Goal: Find specific page/section: Find specific page/section

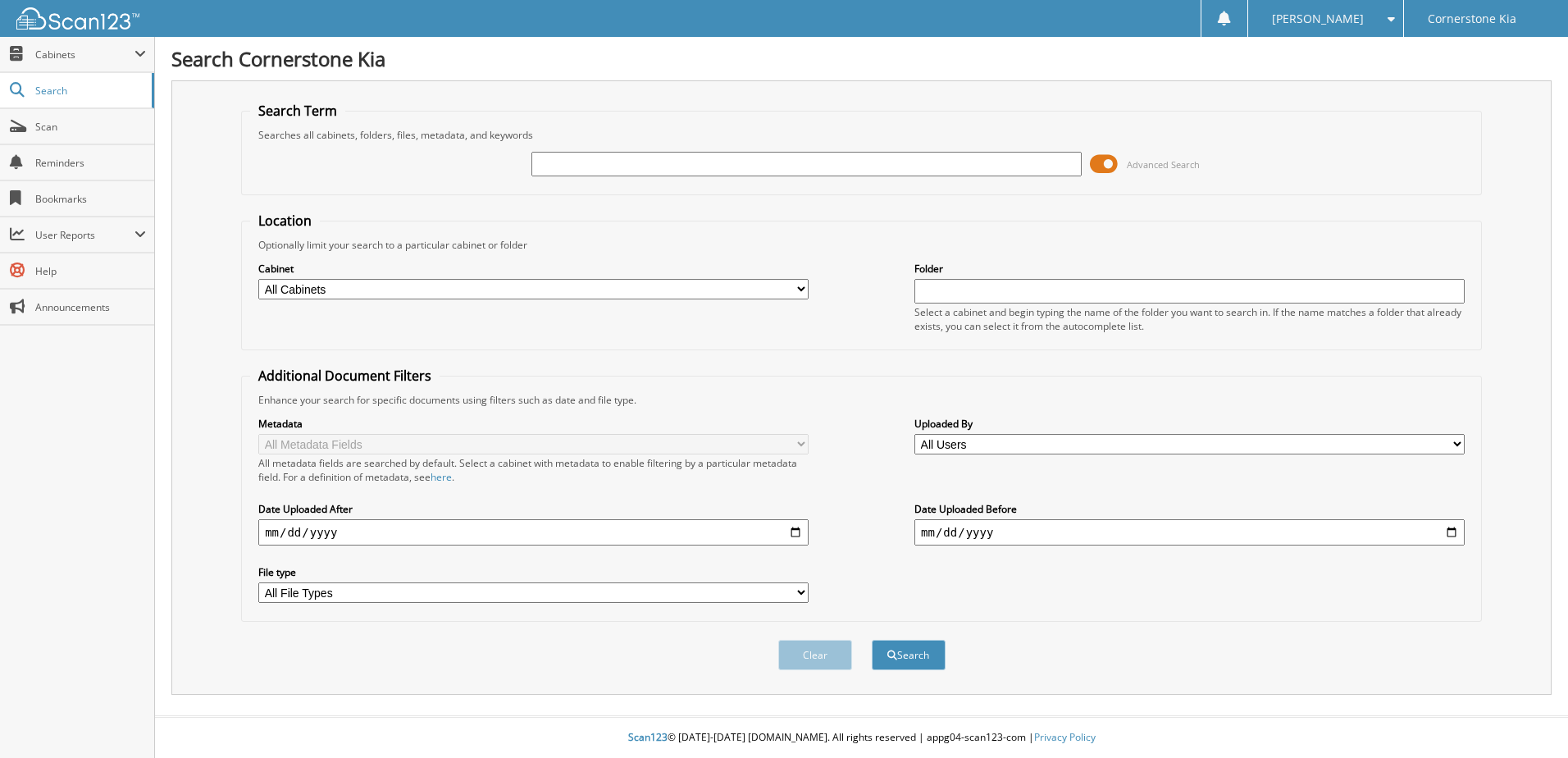
click at [723, 166] on input "text" at bounding box center [807, 164] width 550 height 25
type input "ku3079"
click at [872, 640] on button "Search" at bounding box center [908, 655] width 74 height 31
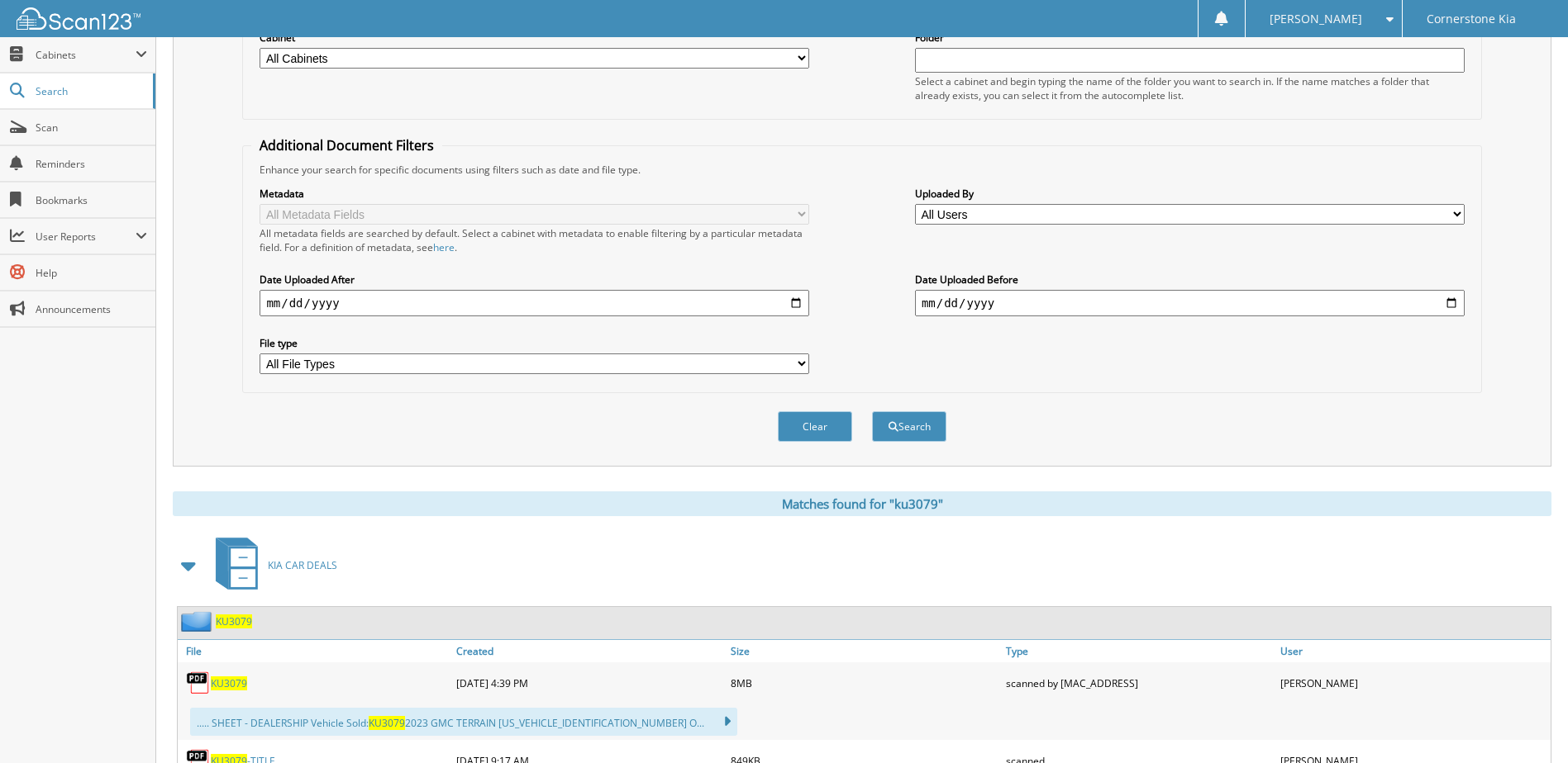
scroll to position [495, 0]
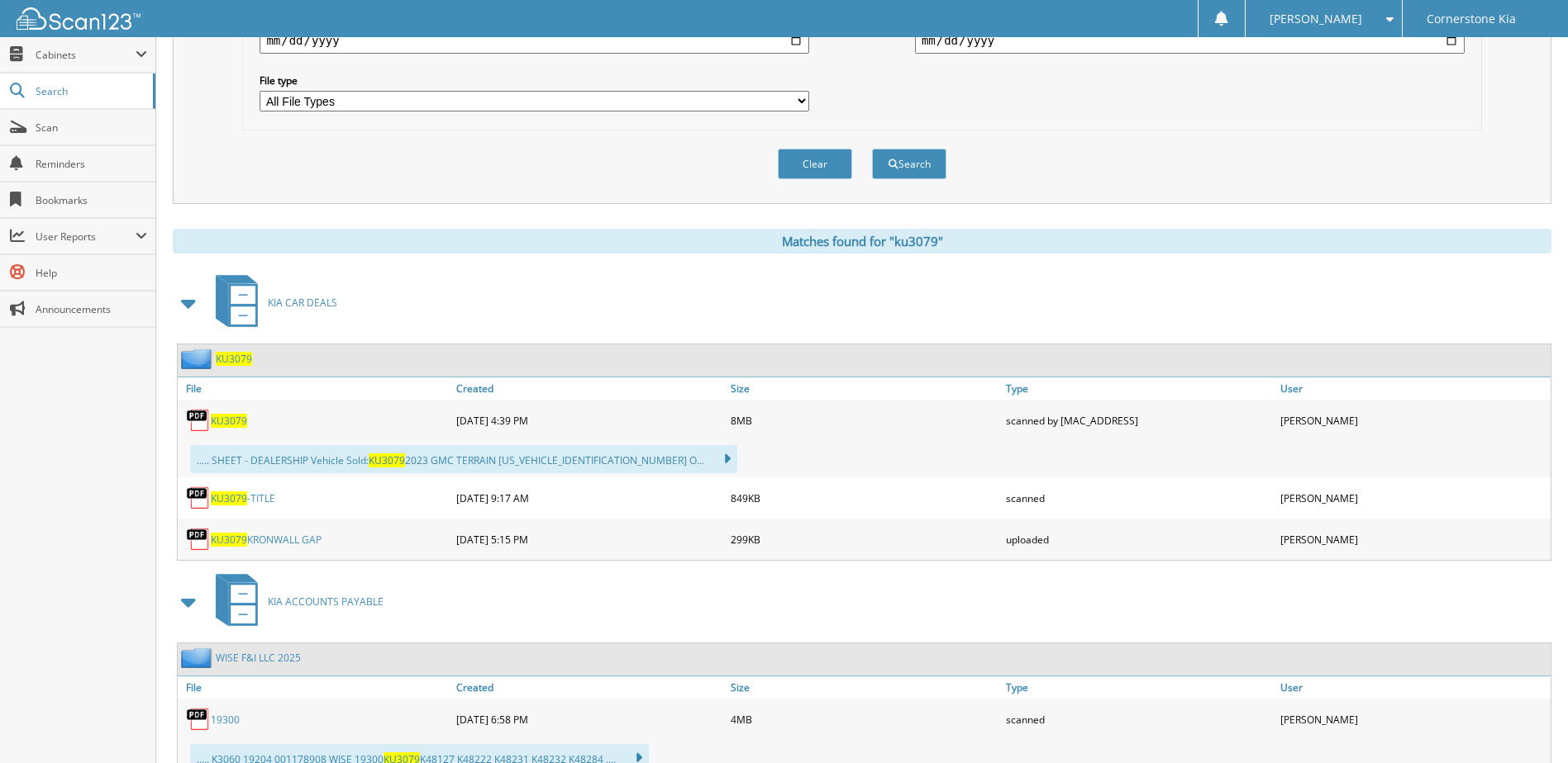
click at [221, 425] on span "KU3079" at bounding box center [229, 421] width 37 height 14
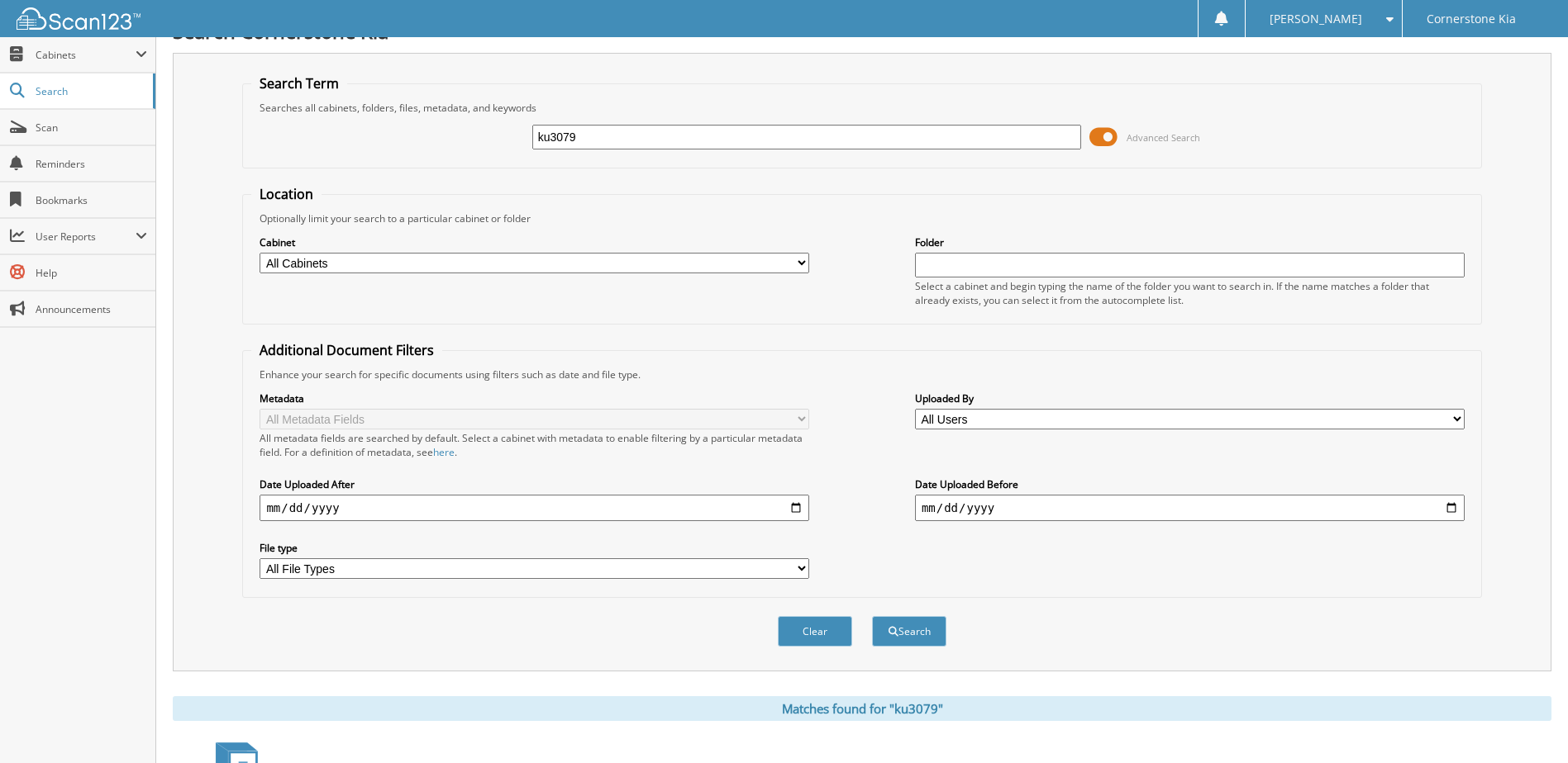
scroll to position [0, 0]
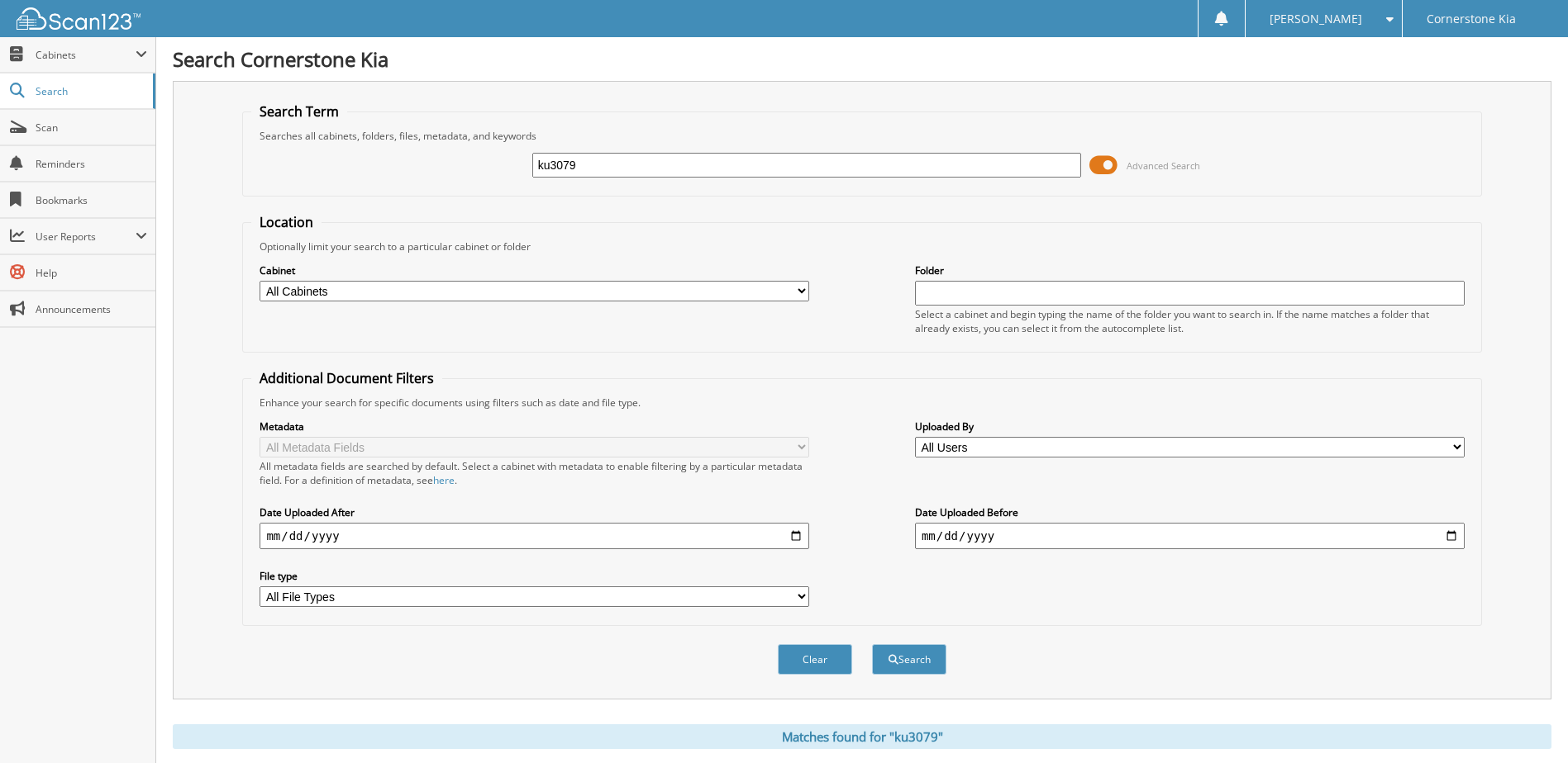
drag, startPoint x: 599, startPoint y: 164, endPoint x: 460, endPoint y: 152, distance: 139.5
click at [460, 152] on div "ku3079 Advanced Search" at bounding box center [861, 165] width 1220 height 44
type input "k48507"
click at [871, 644] on button "Search" at bounding box center [908, 660] width 74 height 31
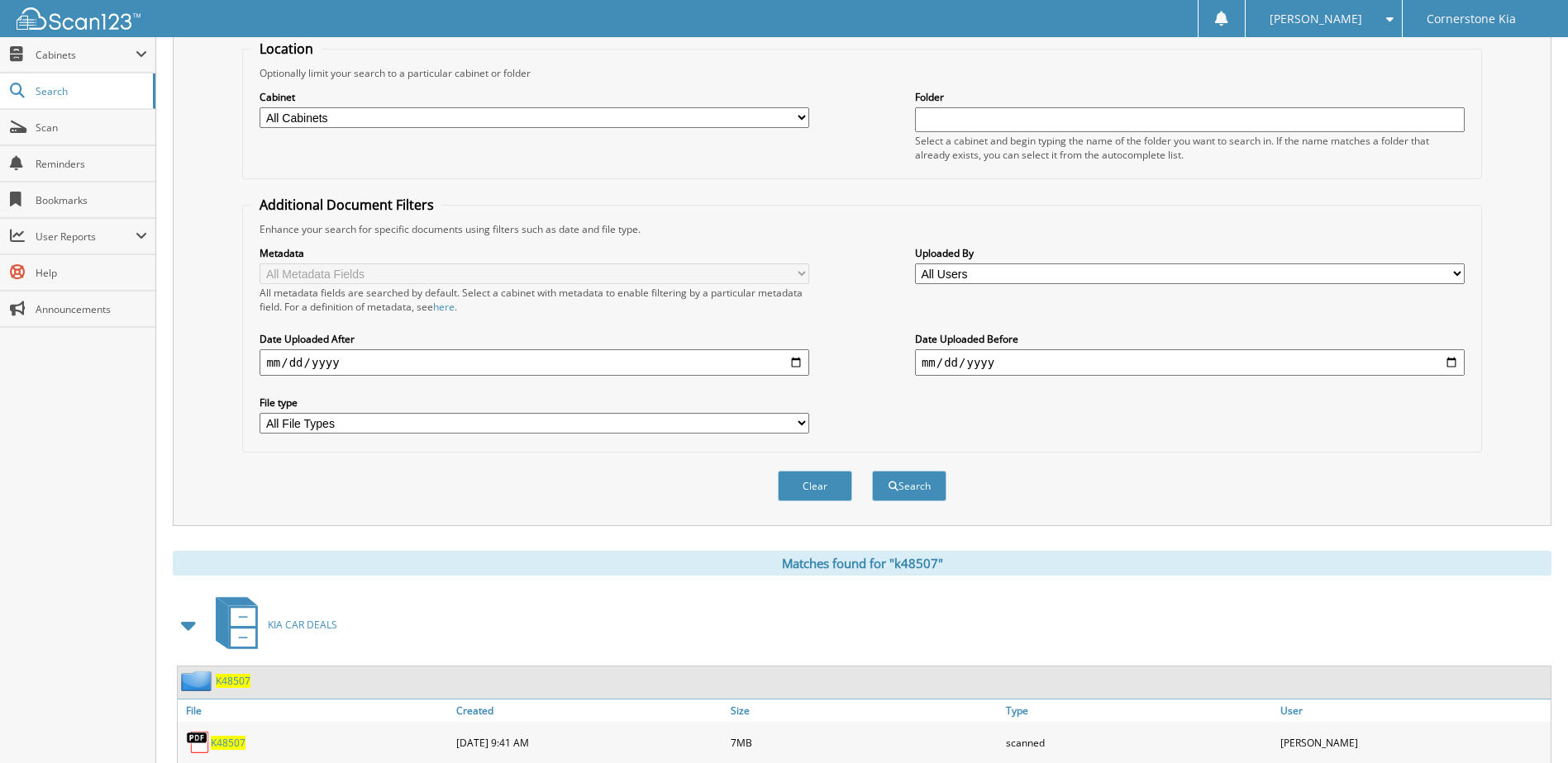
scroll to position [380, 0]
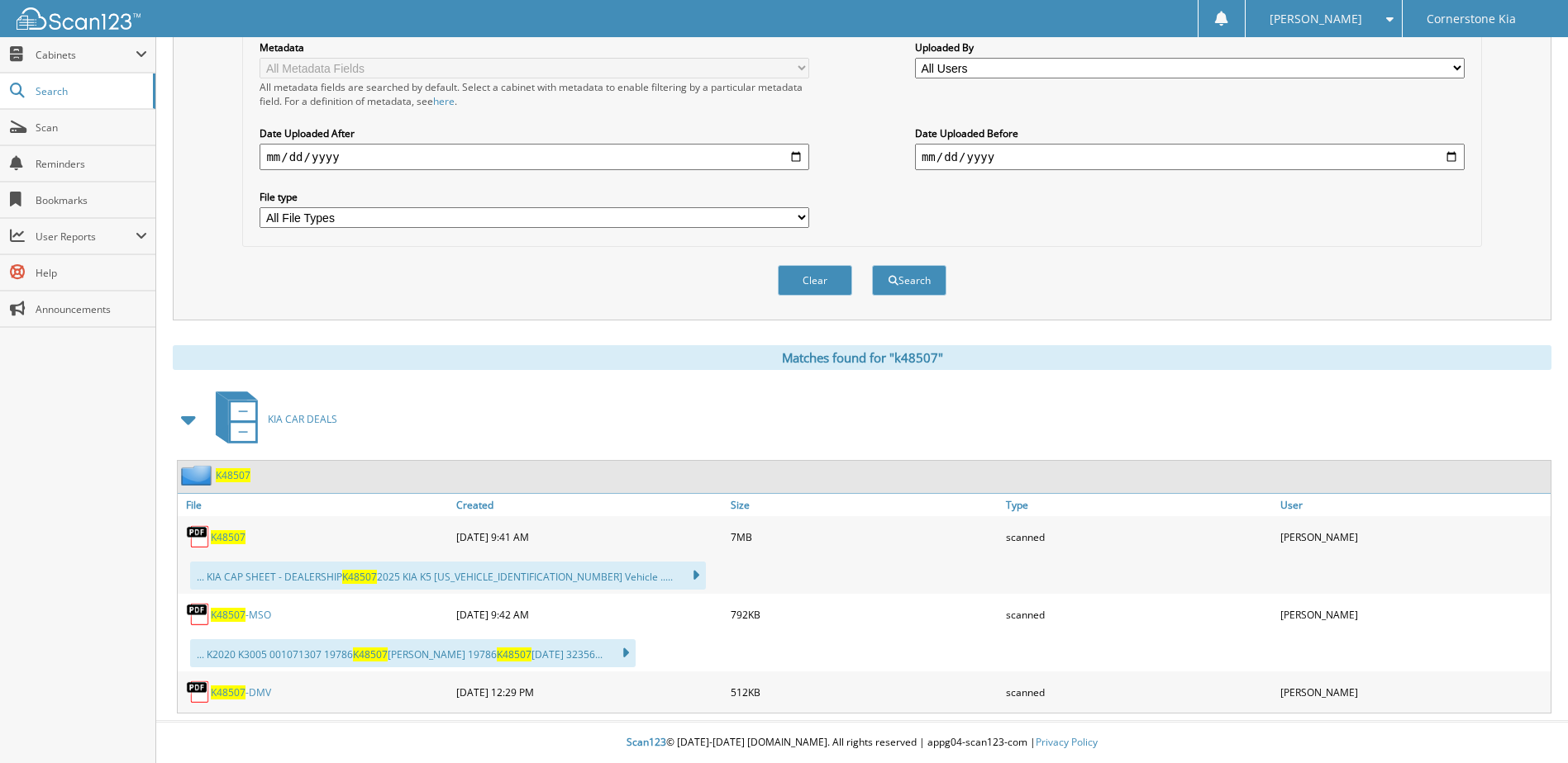
click at [237, 535] on span "K48507" at bounding box center [228, 537] width 35 height 14
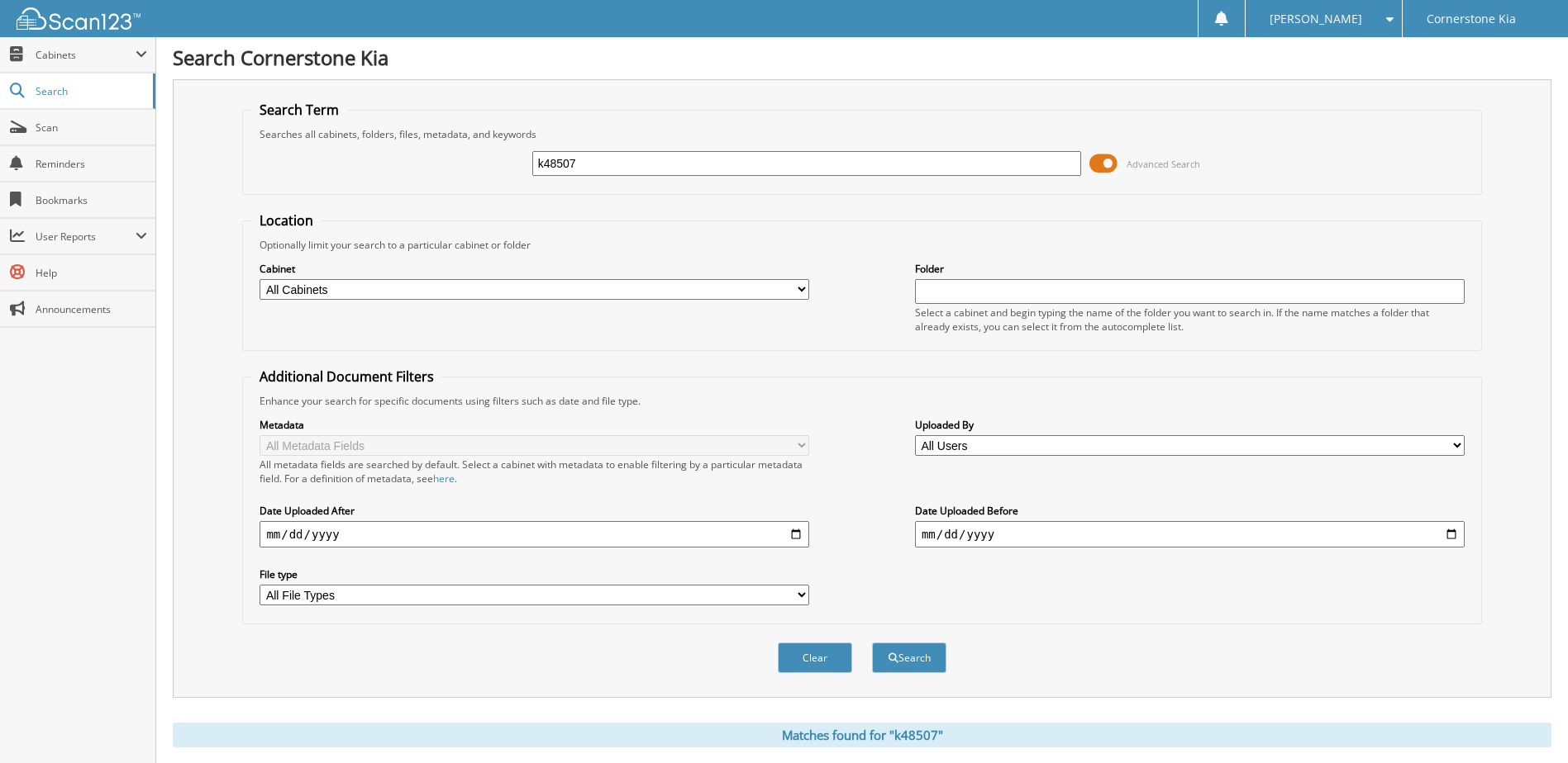
scroll to position [0, 0]
drag, startPoint x: 606, startPoint y: 157, endPoint x: 492, endPoint y: 161, distance: 114.1
click at [492, 161] on div "k48507 Advanced Search" at bounding box center [861, 165] width 1220 height 44
type input "k48465a"
click at [871, 644] on button "Search" at bounding box center [908, 660] width 74 height 31
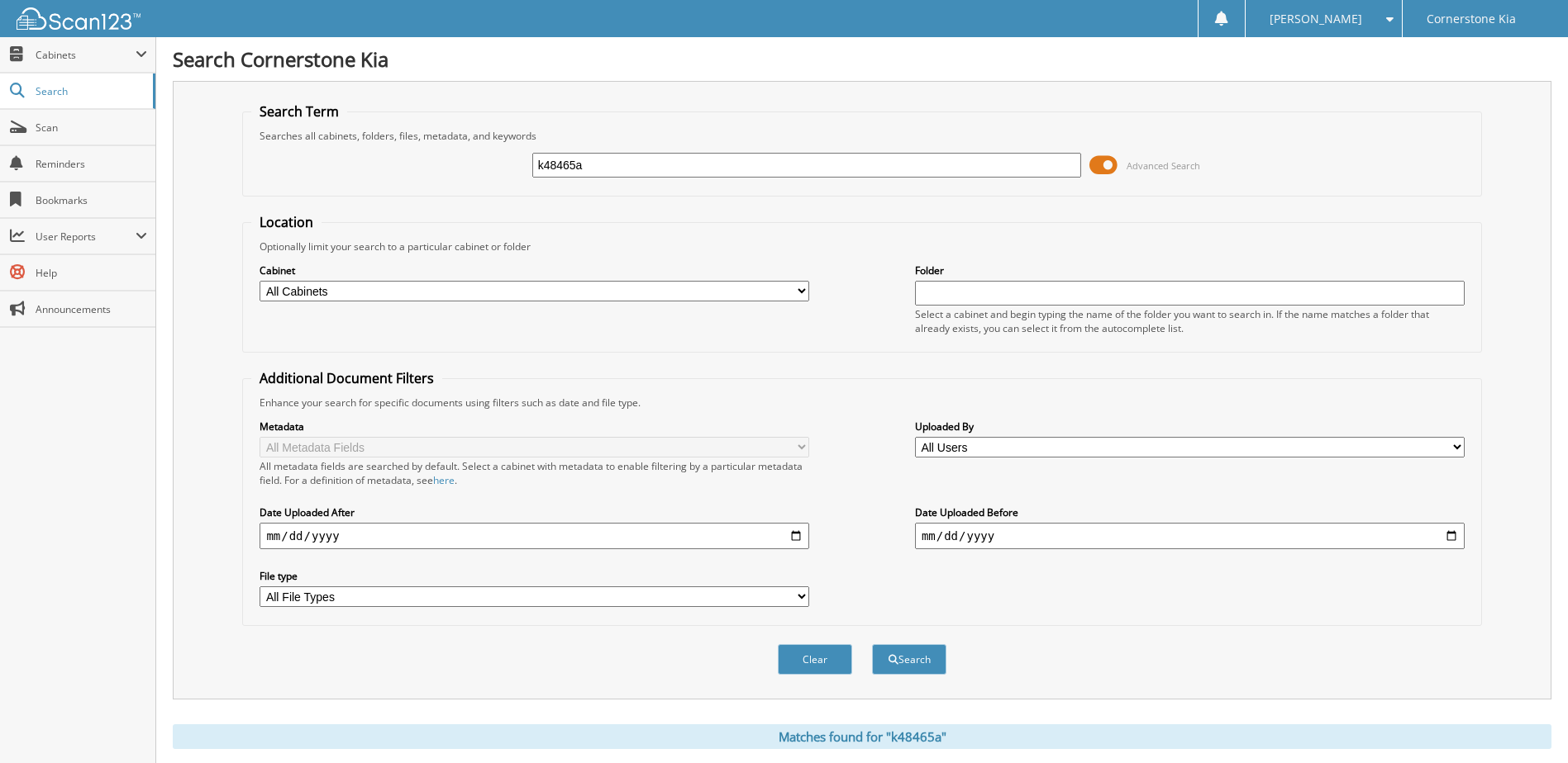
click at [654, 174] on input "k48465a" at bounding box center [807, 165] width 550 height 25
click at [928, 657] on button "Search" at bounding box center [908, 660] width 74 height 31
